Goal: Communication & Community: Answer question/provide support

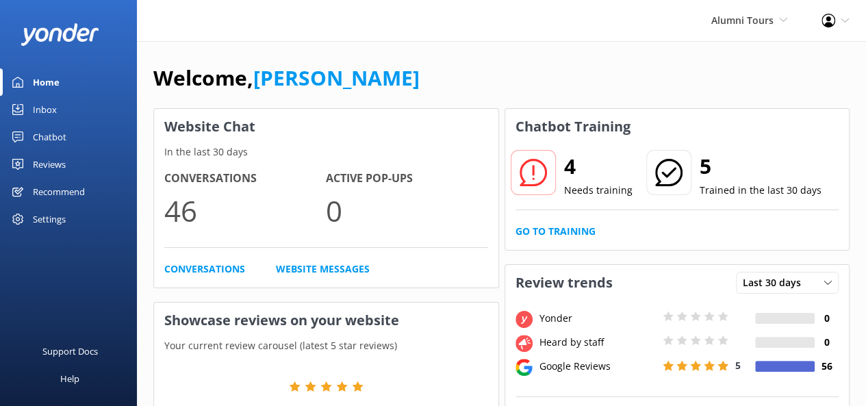
click at [530, 166] on icon at bounding box center [533, 172] width 27 height 27
click at [535, 175] on icon at bounding box center [533, 172] width 27 height 27
click at [541, 235] on link "Go to Training" at bounding box center [555, 231] width 80 height 15
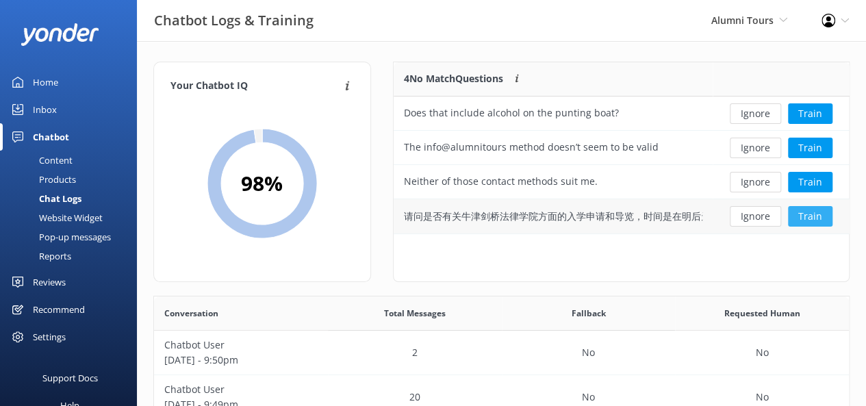
click at [819, 216] on button "Train" at bounding box center [810, 216] width 44 height 21
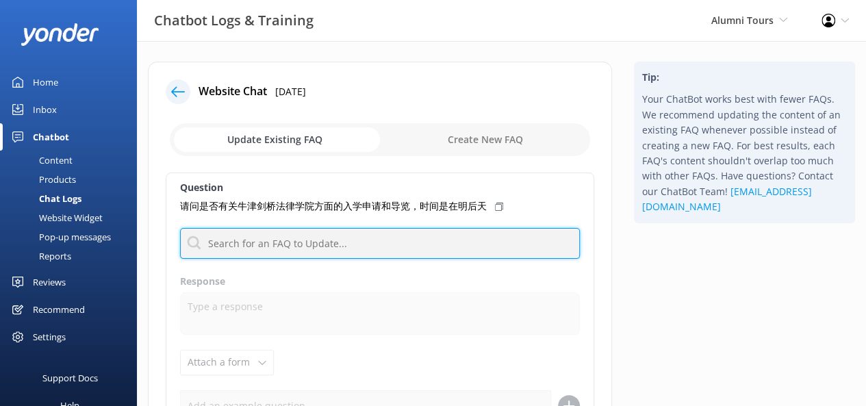
click at [320, 245] on input "text" at bounding box center [380, 243] width 400 height 31
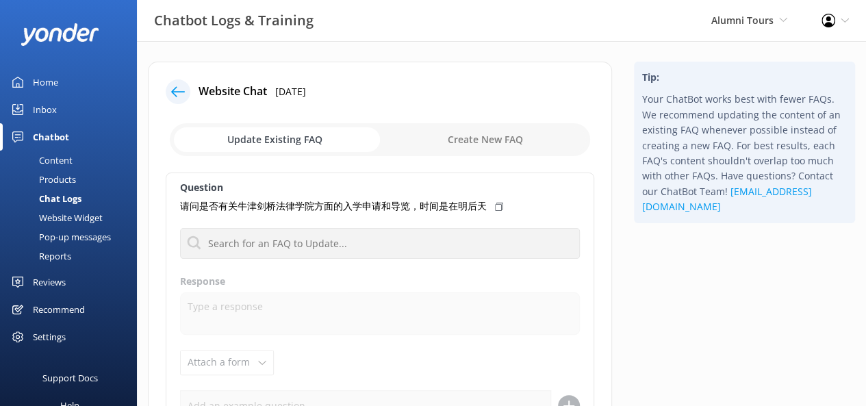
click at [459, 286] on label "Response" at bounding box center [380, 281] width 400 height 15
click at [49, 96] on div "Inbox" at bounding box center [45, 109] width 24 height 27
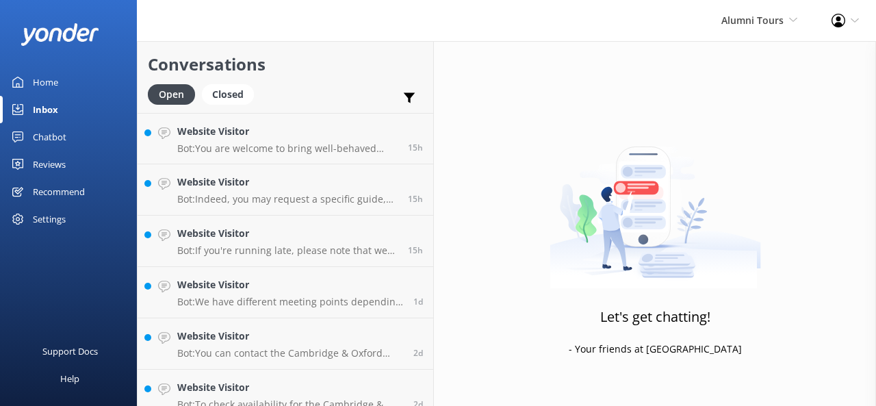
click at [47, 86] on div "Home" at bounding box center [45, 81] width 25 height 27
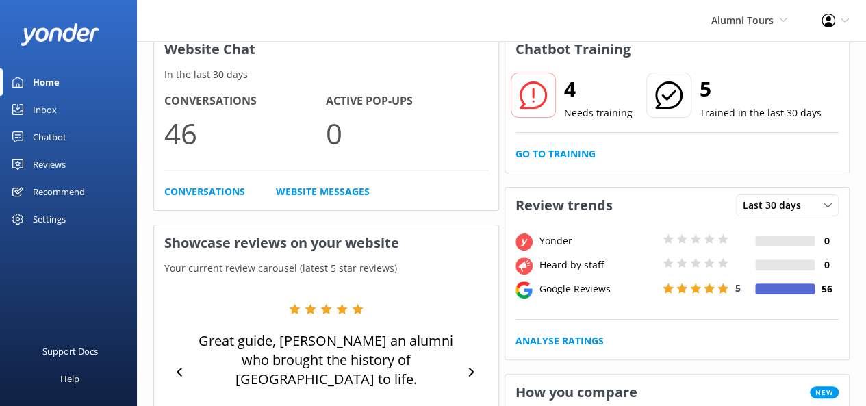
scroll to position [68, 0]
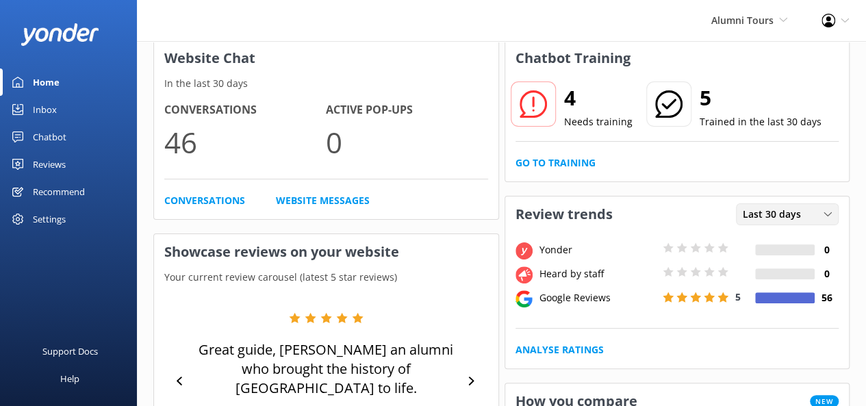
click at [779, 210] on span "Last 30 days" at bounding box center [776, 214] width 66 height 15
click at [64, 165] on div "Reviews" at bounding box center [49, 164] width 33 height 27
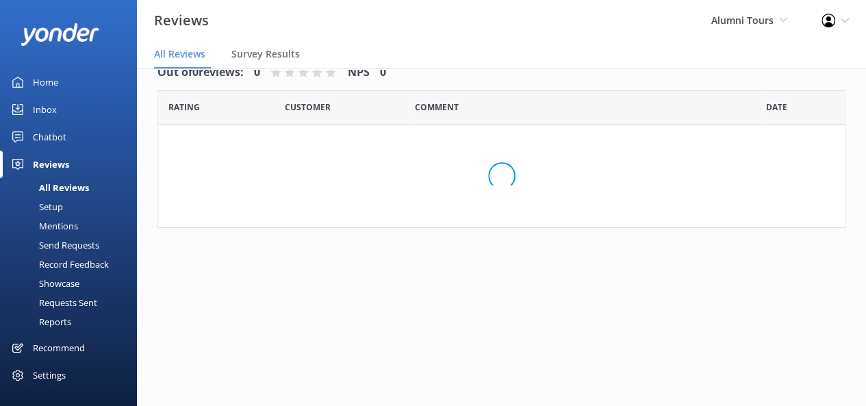
scroll to position [27, 0]
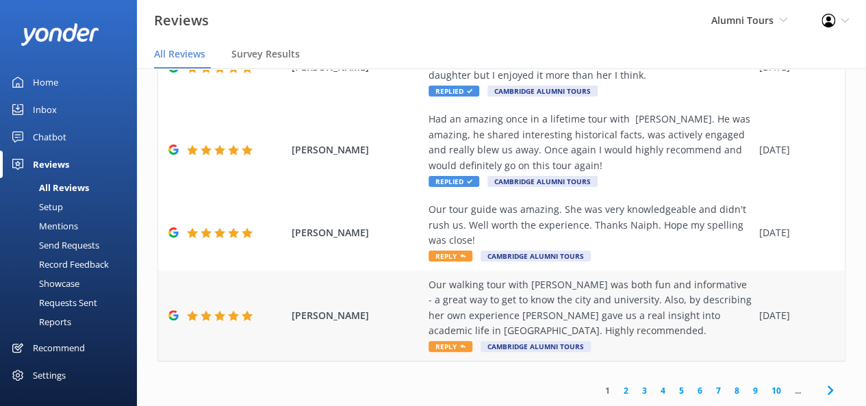
scroll to position [27, 0]
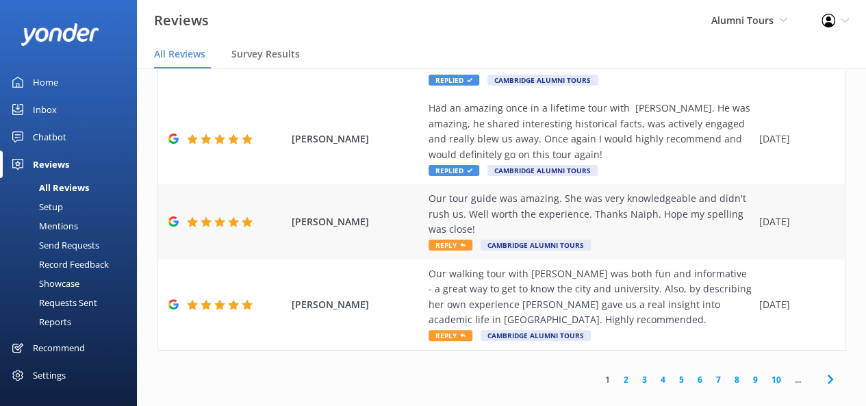
click at [446, 240] on span "Reply" at bounding box center [451, 245] width 44 height 11
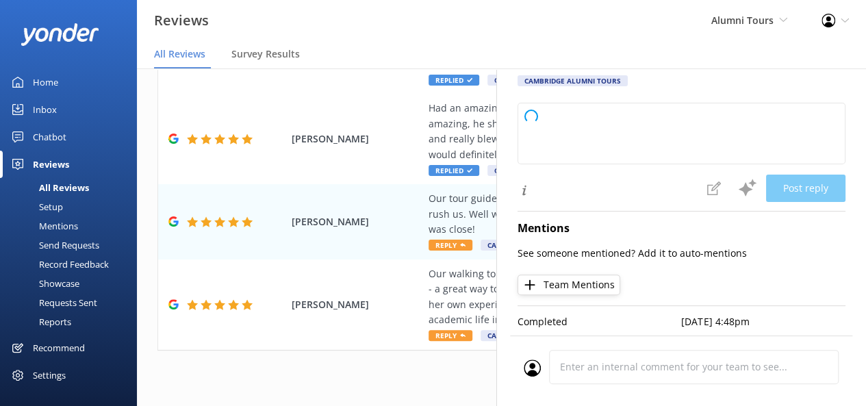
type textarea "Certainly! Here’s a response crafted in the Cambridge & Oxford Alumni Tours bra…"
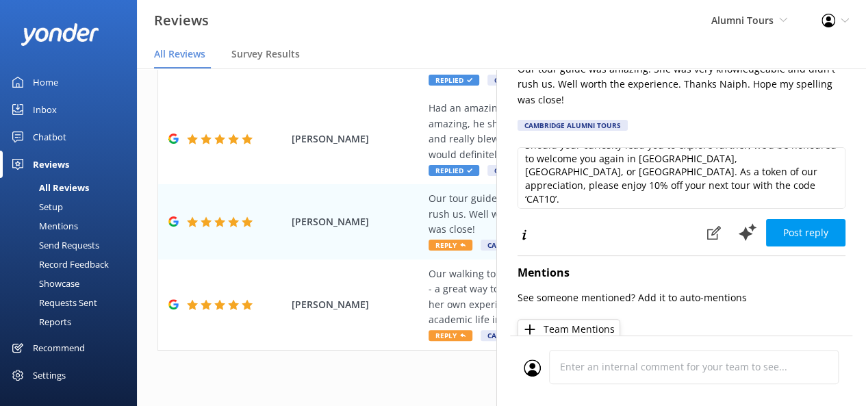
scroll to position [178, 0]
click at [0, 232] on div "Home Inbox Chatbot Content Products Chat Logs Website Widget Pop-up messages Re…" at bounding box center [68, 228] width 137 height 320
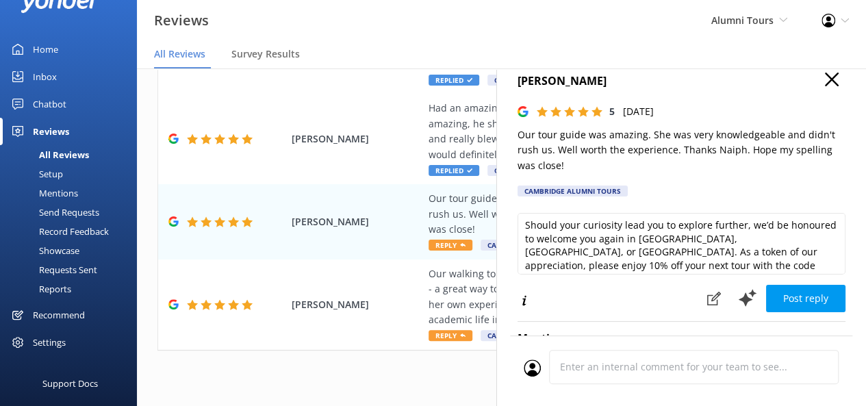
scroll to position [166, 0]
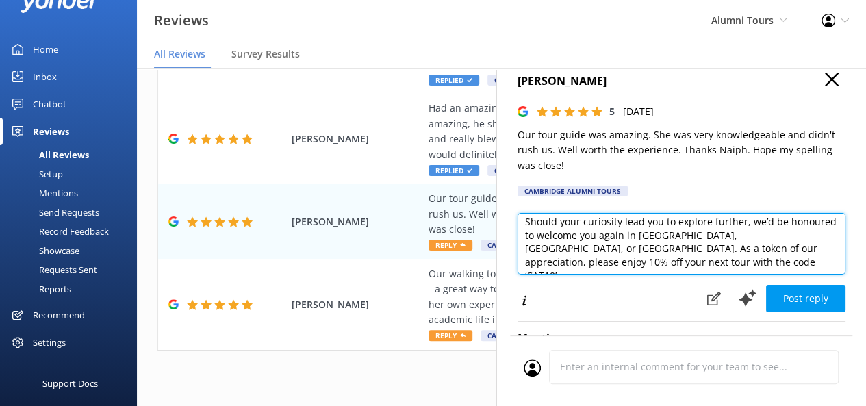
click at [702, 261] on textarea "Certainly! Here’s a response crafted in the Cambridge & Oxford Alumni Tours bra…" at bounding box center [681, 244] width 328 height 62
